Goal: Task Accomplishment & Management: Use online tool/utility

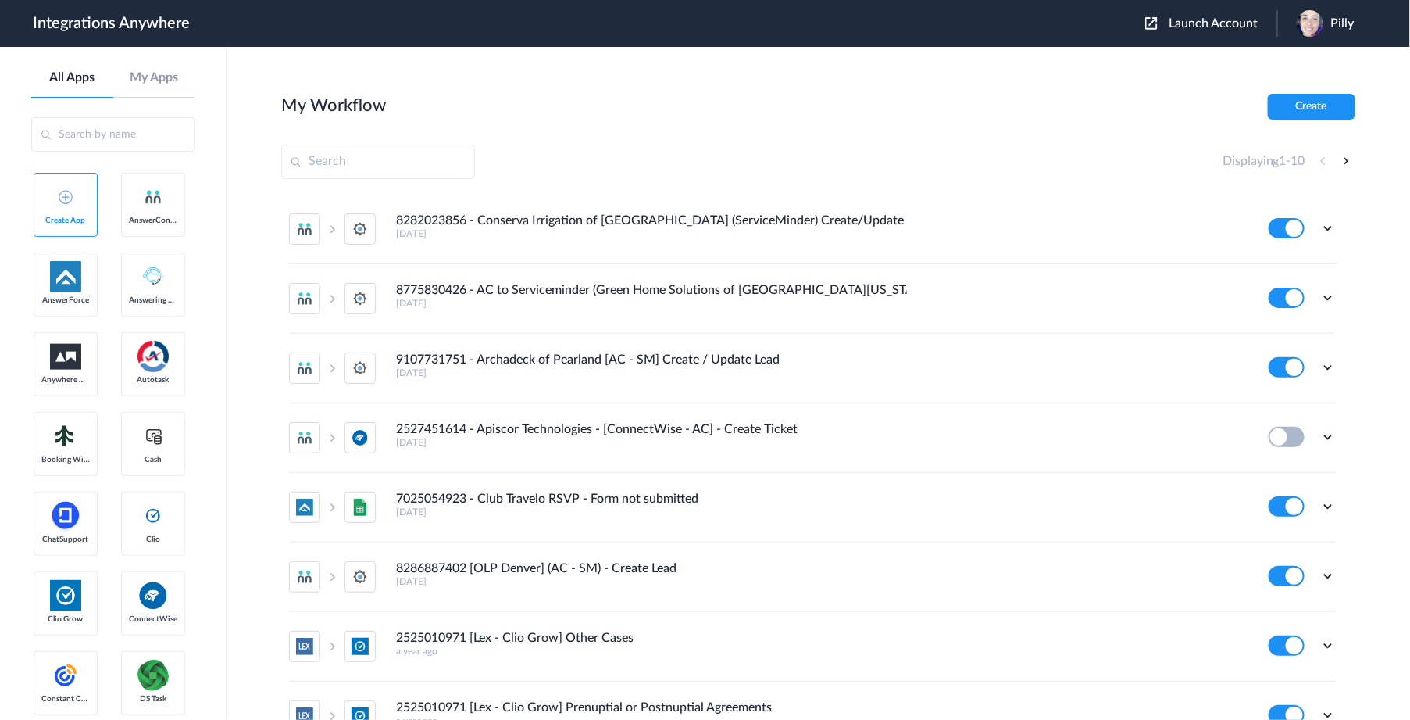
click at [1014, 60] on main "My Workflow Create Displaying 1 - 10 8282023856 - Conserva Irrigation of [GEOGR…" at bounding box center [819, 383] width 1184 height 673
click at [1197, 16] on button "Launch Account" at bounding box center [1211, 23] width 132 height 15
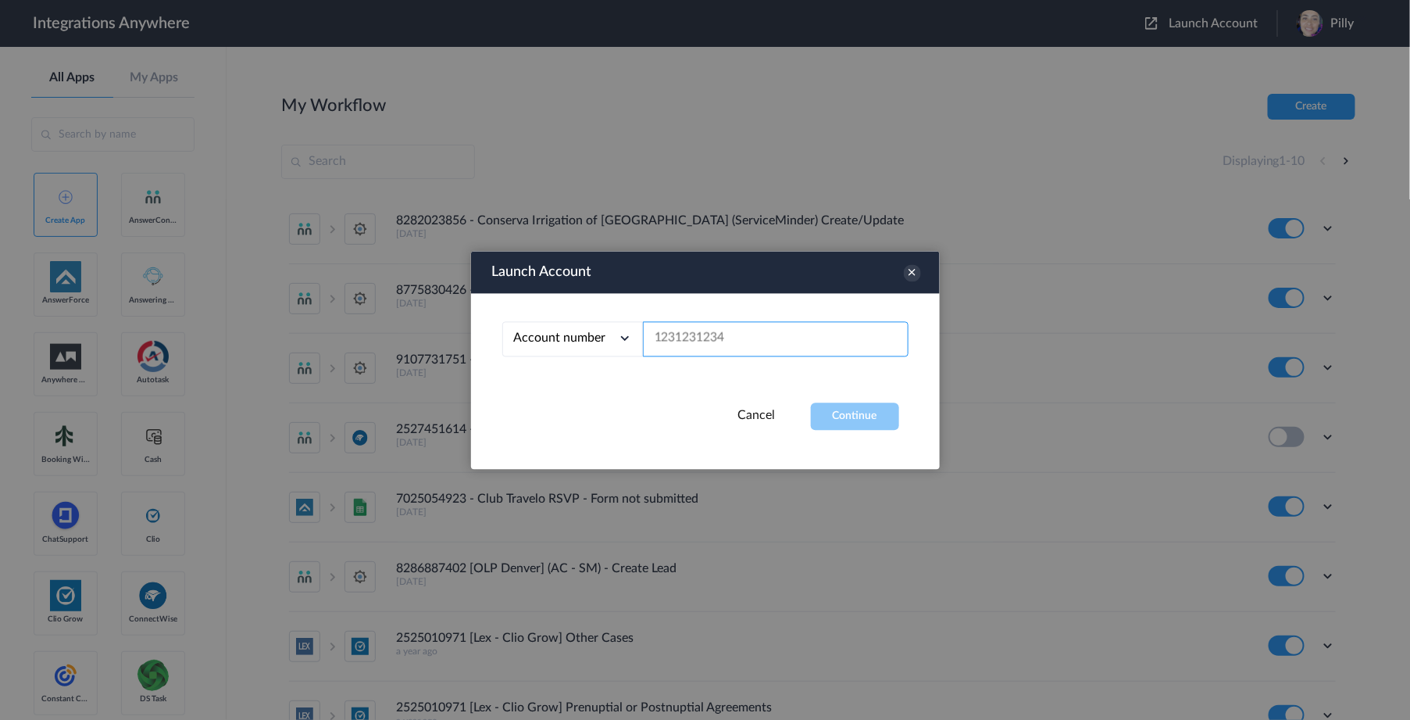
click at [821, 340] on input "text" at bounding box center [776, 338] width 266 height 35
paste input "9102402455"
type input "9102402455"
click at [864, 427] on button "Continue" at bounding box center [855, 415] width 88 height 27
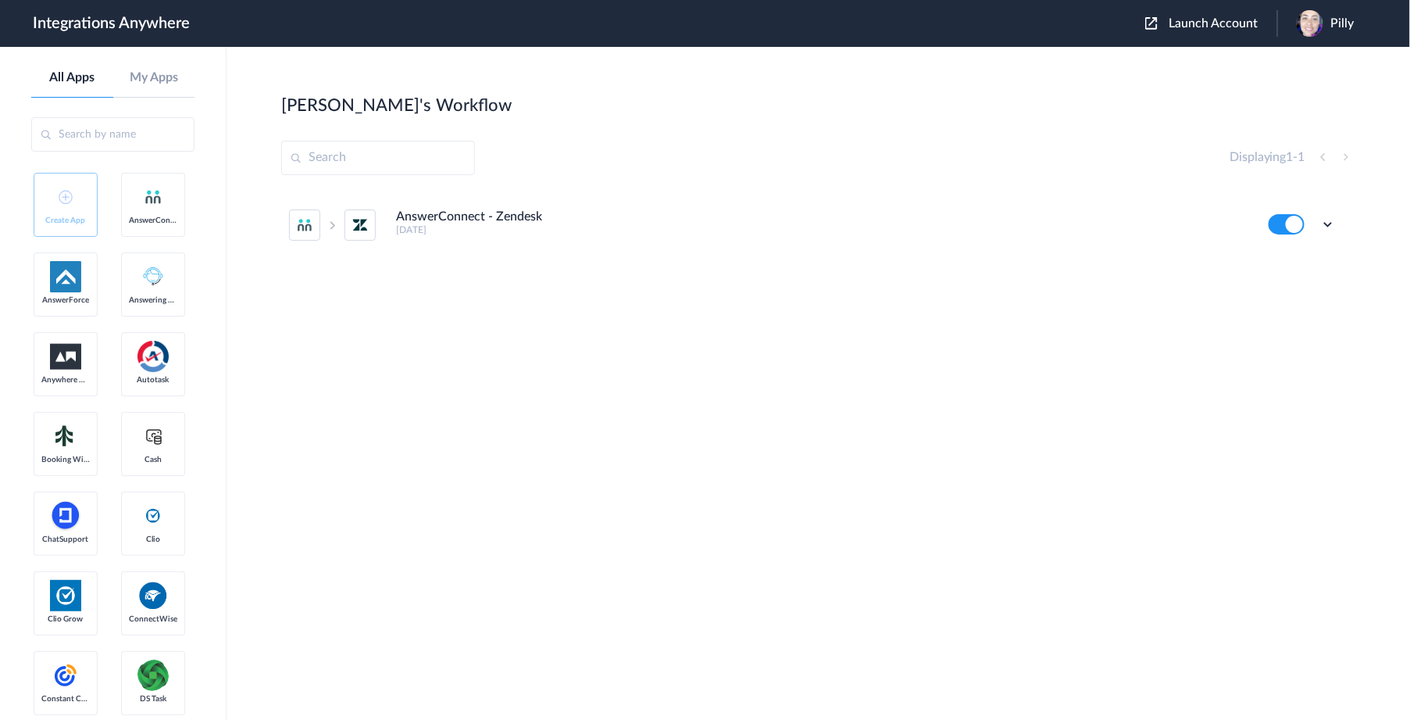
click at [988, 175] on div "Displaying 1 - 1" at bounding box center [818, 158] width 1074 height 34
click at [493, 223] on h4 "AnswerConnect - Zendesk" at bounding box center [469, 216] width 146 height 15
click at [1331, 223] on icon at bounding box center [1328, 224] width 16 height 16
click at [1283, 264] on link "Edit" at bounding box center [1265, 260] width 38 height 11
click at [1331, 223] on icon at bounding box center [1328, 224] width 16 height 16
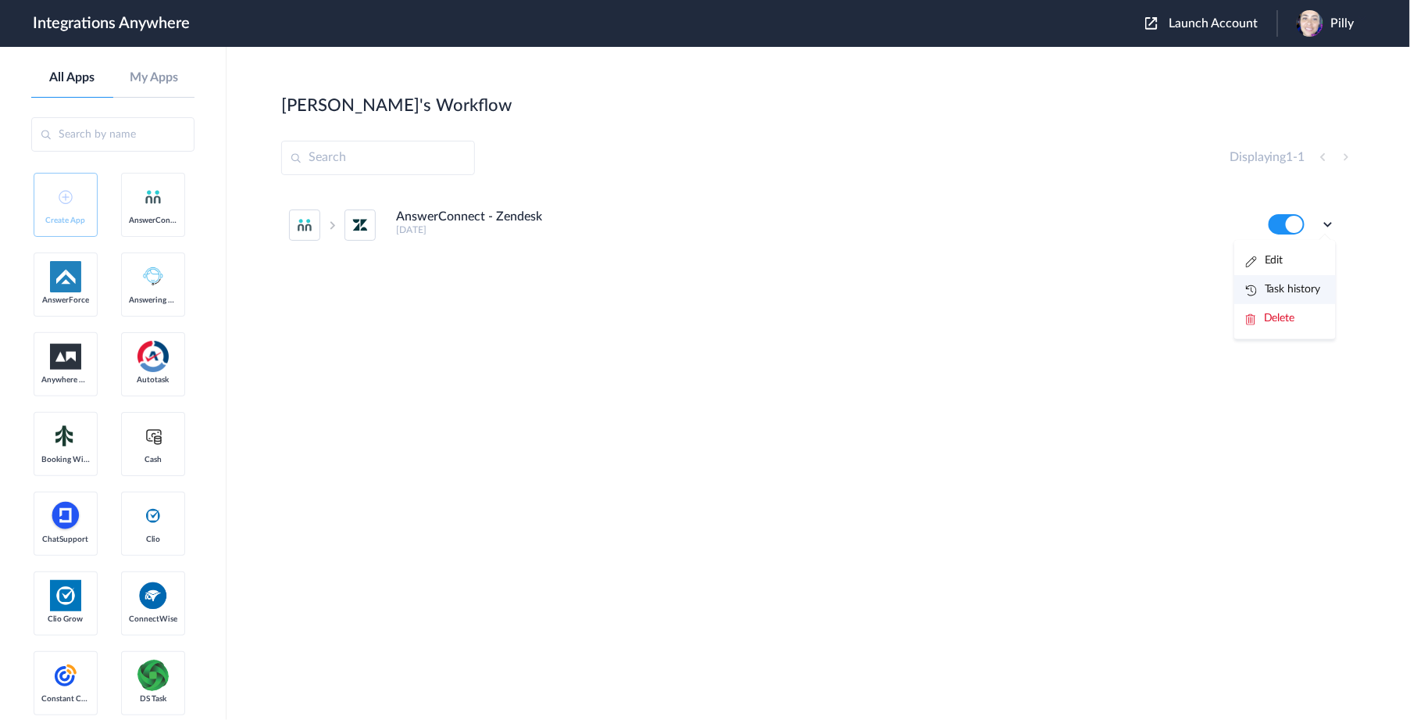
click at [1276, 284] on li "Task history" at bounding box center [1285, 289] width 102 height 29
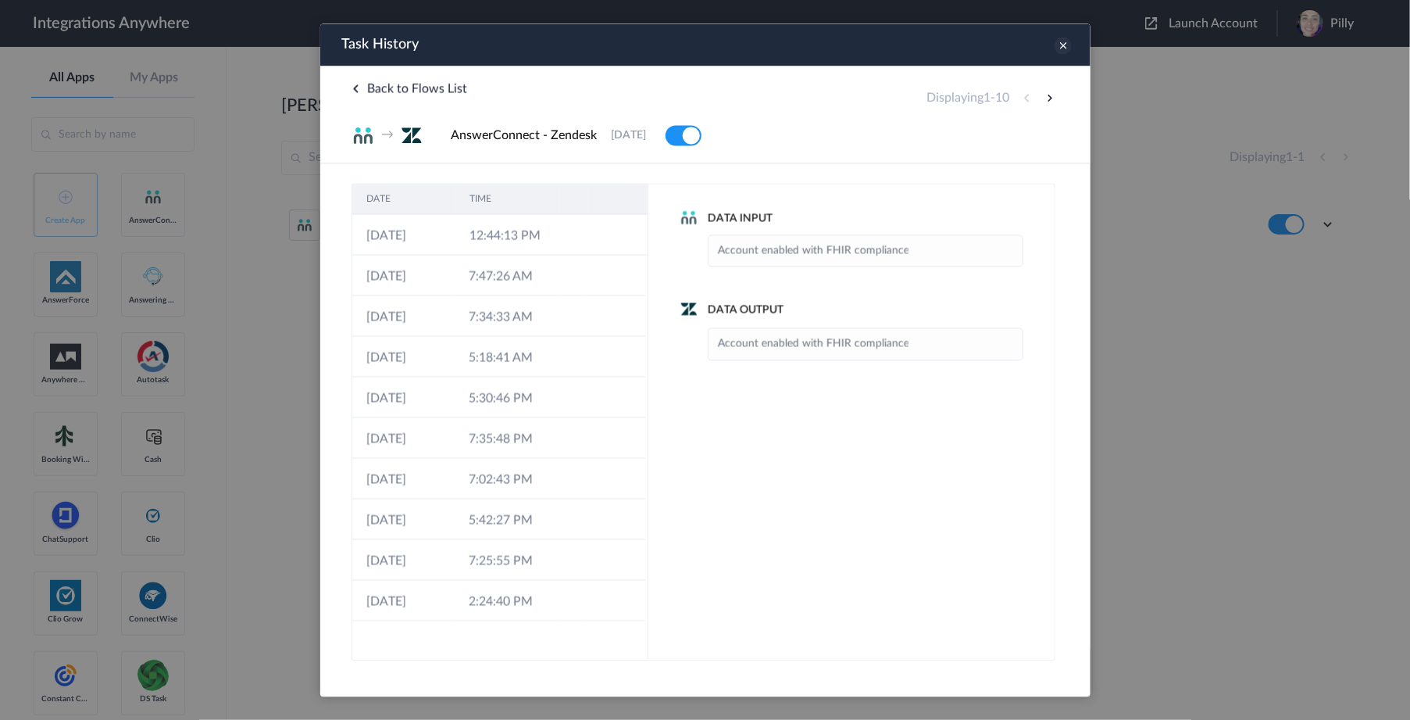
click at [1064, 45] on icon at bounding box center [1062, 44] width 17 height 17
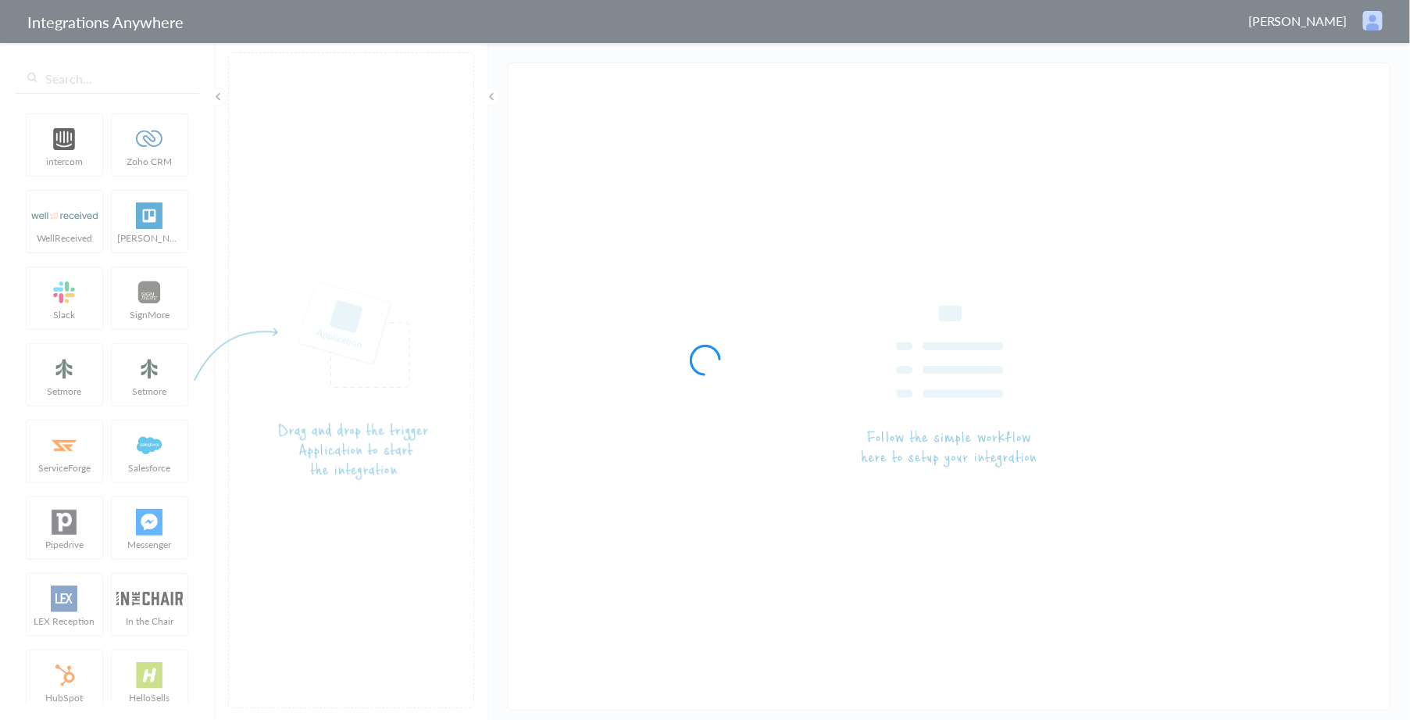
type input "AnswerConnect - Zendesk"
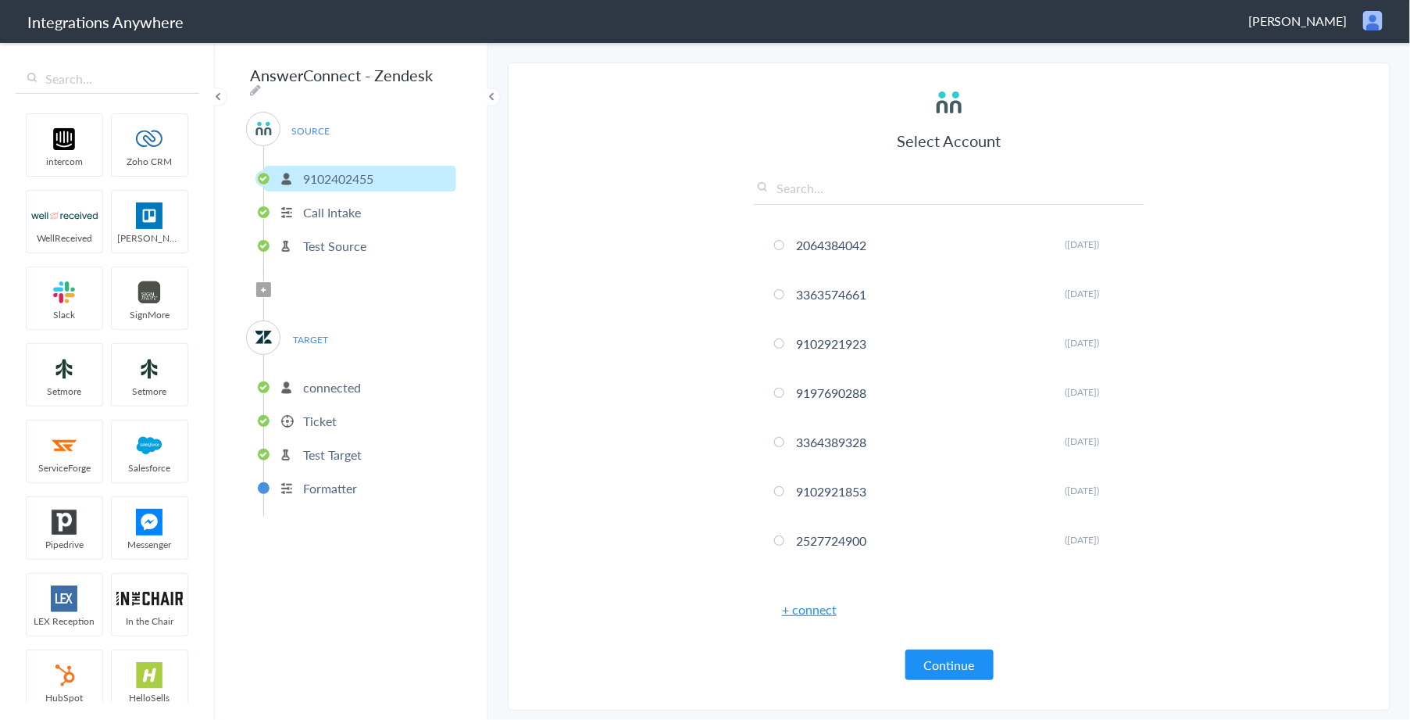
click at [324, 378] on p "connected" at bounding box center [332, 387] width 58 height 18
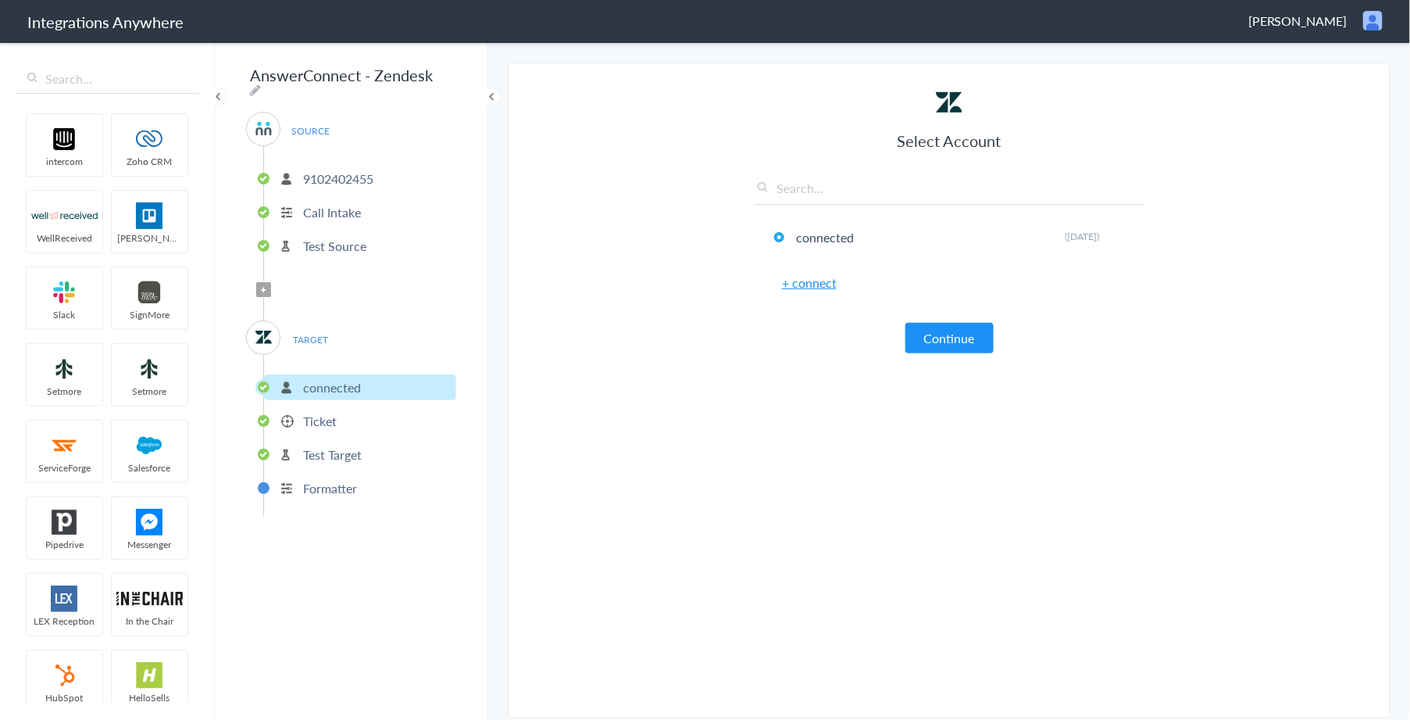
click at [324, 412] on p "Ticket" at bounding box center [320, 421] width 34 height 18
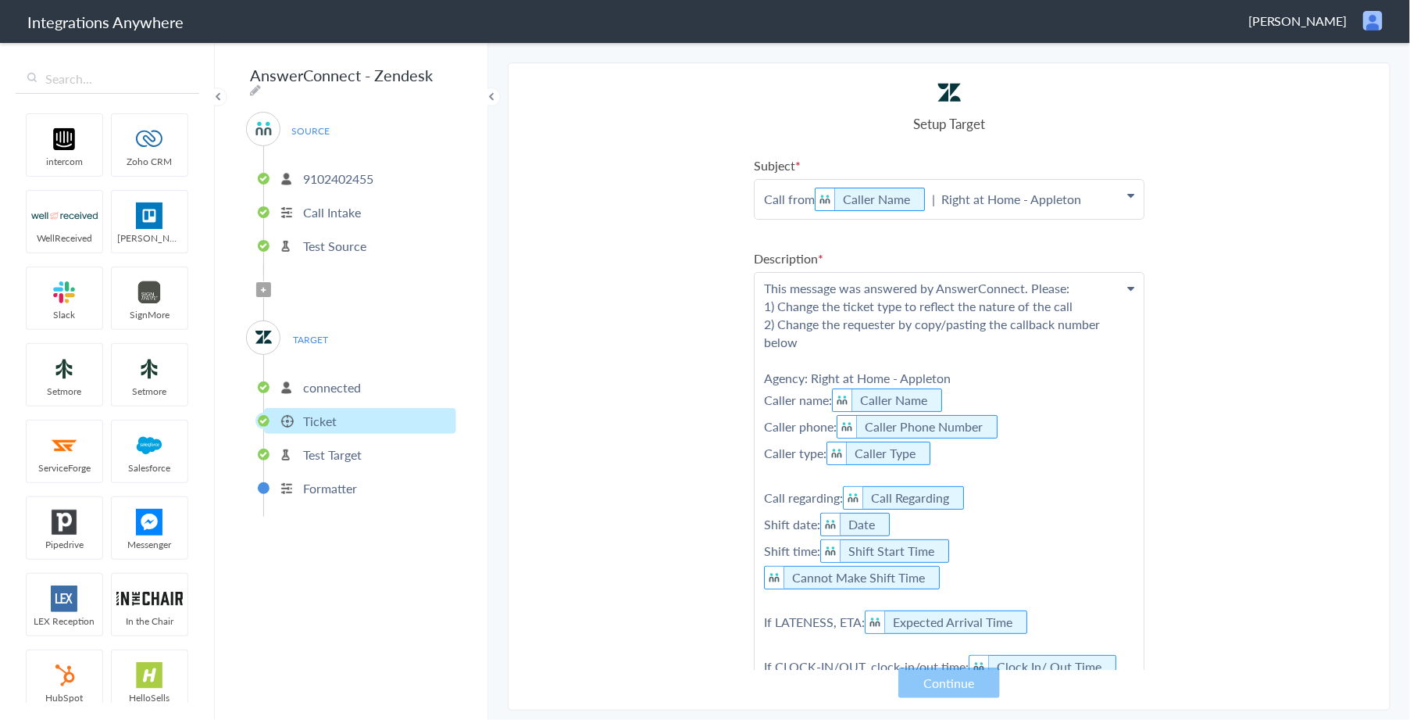
click at [329, 441] on li "Test Target" at bounding box center [360, 454] width 192 height 26
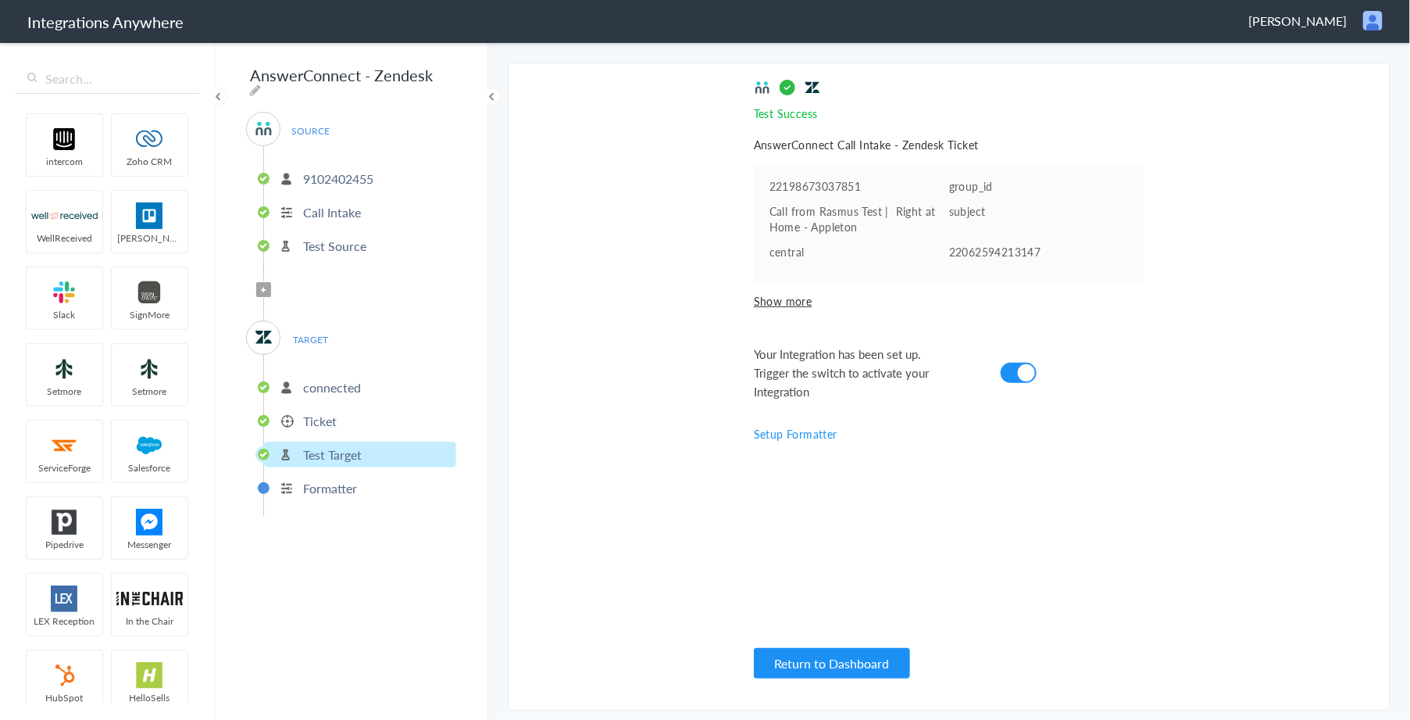
click at [328, 479] on p "Formatter" at bounding box center [330, 488] width 54 height 18
